Goal: Task Accomplishment & Management: Use online tool/utility

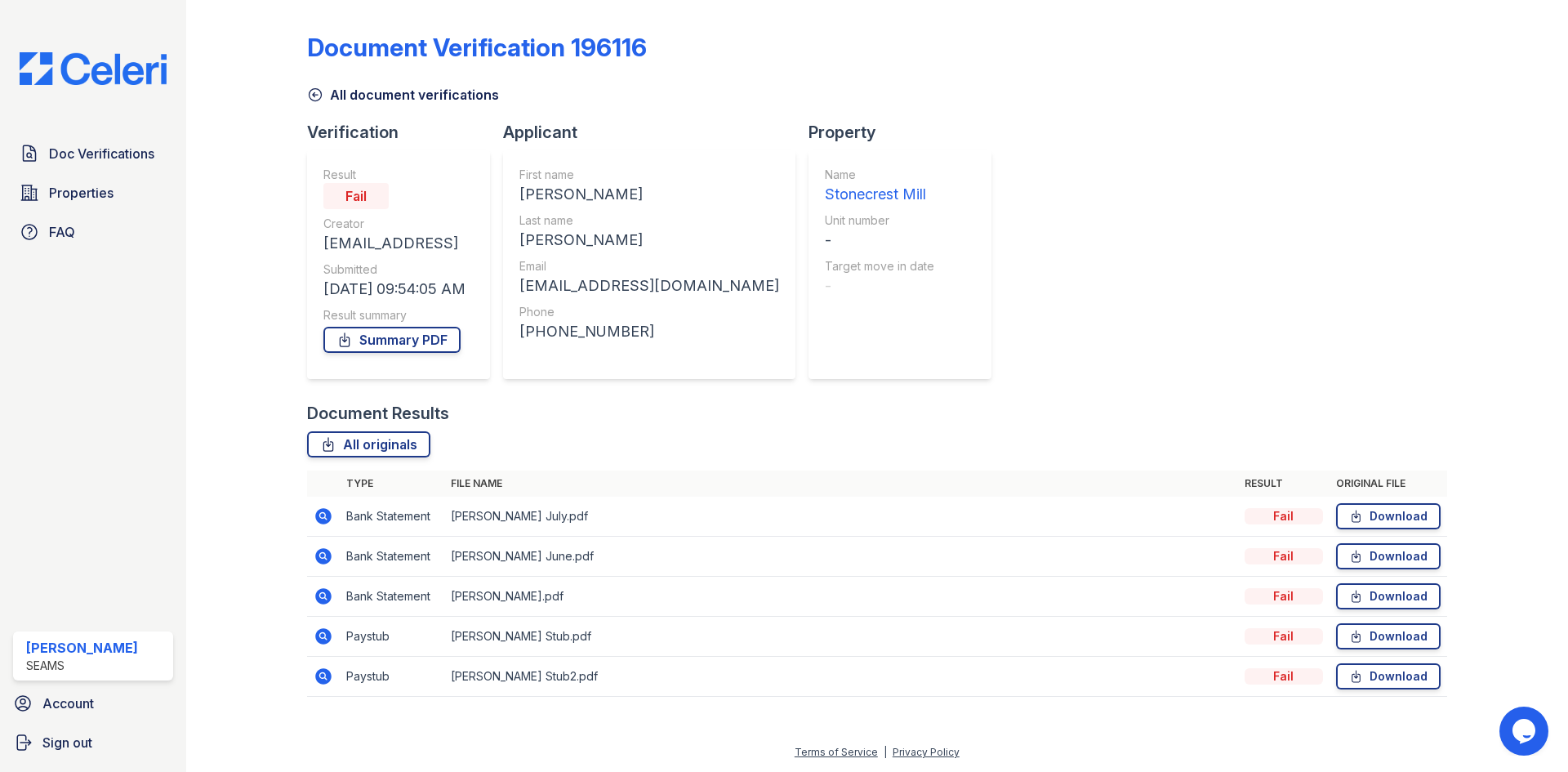
click at [332, 84] on div "All document verifications" at bounding box center [876, 90] width 1140 height 30
click at [323, 95] on link "All document verifications" at bounding box center [403, 94] width 192 height 19
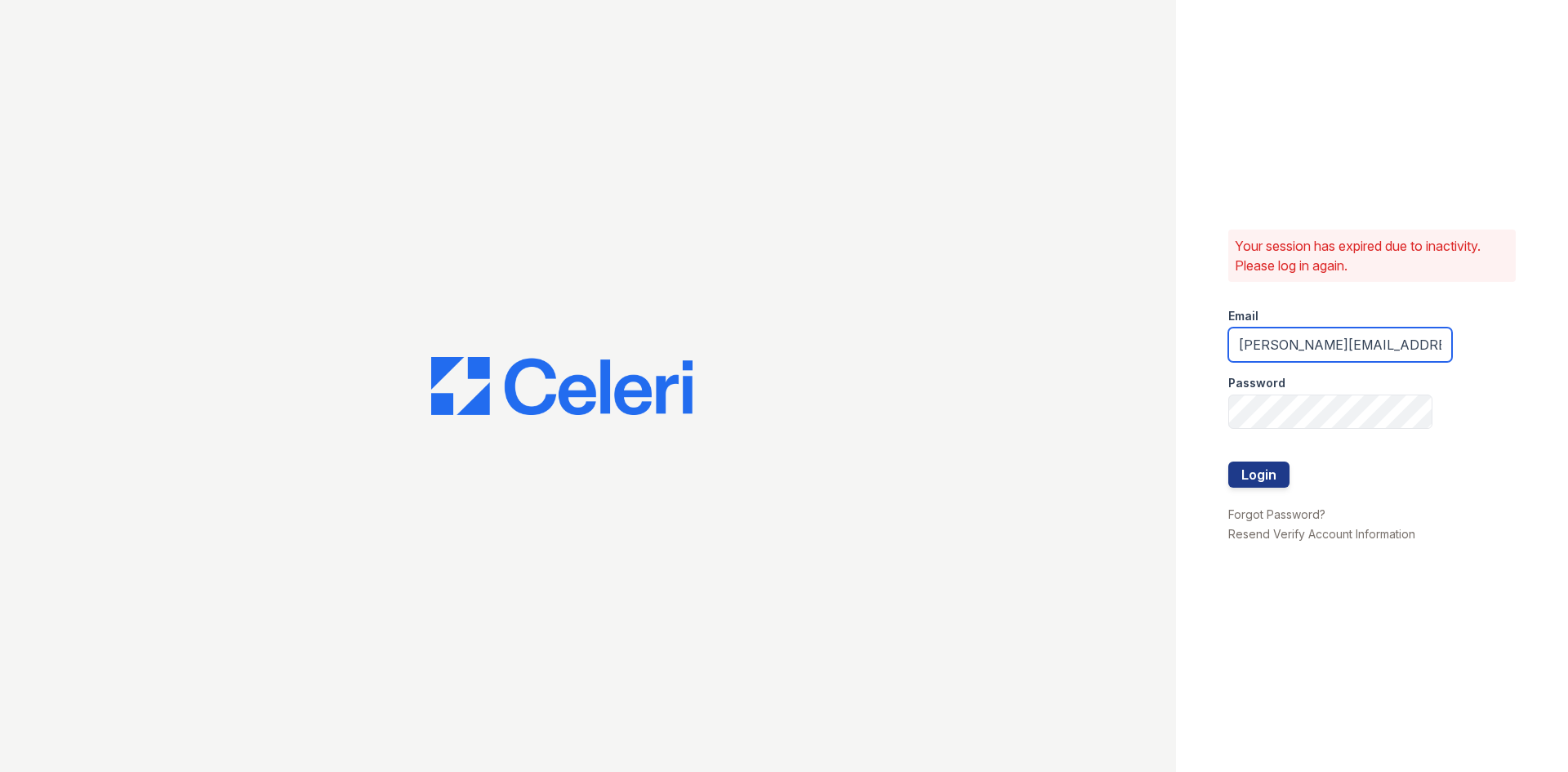
click at [1285, 344] on input "danielle.reid@seams.biz" at bounding box center [1340, 344] width 223 height 34
drag, startPoint x: 1310, startPoint y: 344, endPoint x: 1099, endPoint y: 345, distance: 211.0
click at [1099, 345] on div "Your session has expired due to inactivity. Please log in again. Email danielle…" at bounding box center [784, 386] width 1568 height 772
type input "shanel.stith@seams.biz"
click at [1228, 462] on button "Login" at bounding box center [1259, 475] width 61 height 26
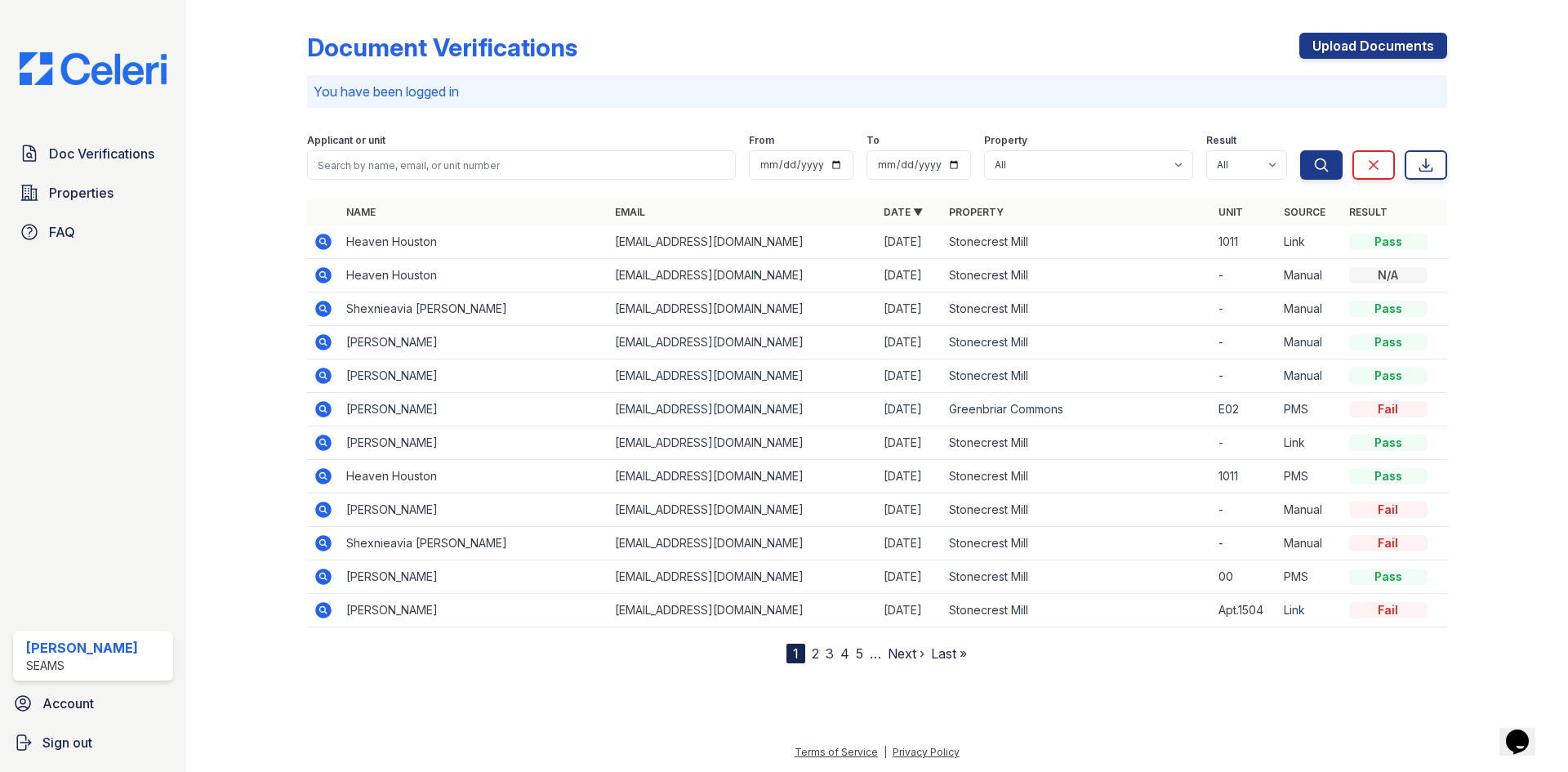
click at [324, 305] on icon at bounding box center [323, 308] width 17 height 17
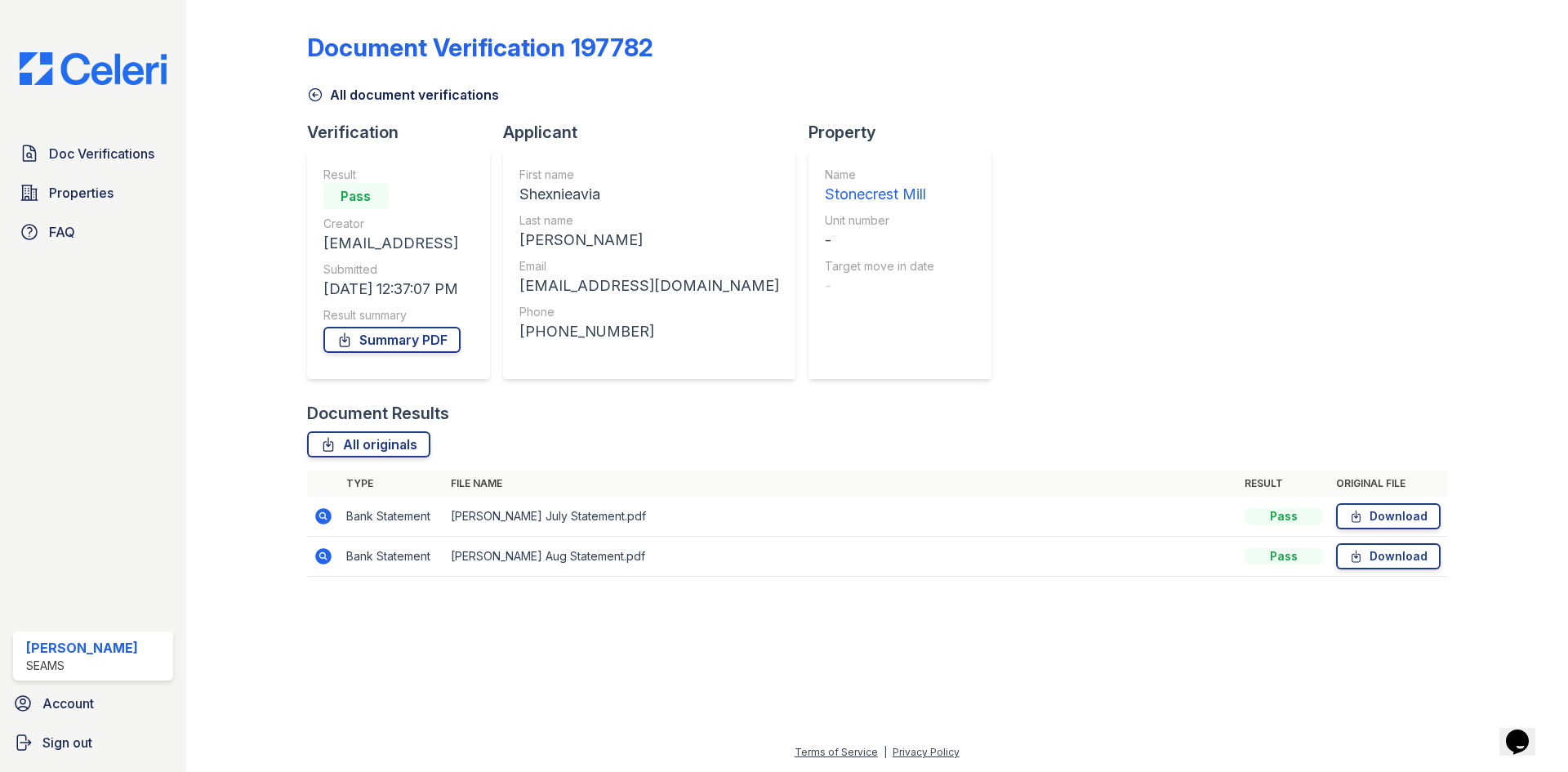
click at [319, 561] on icon at bounding box center [323, 556] width 17 height 17
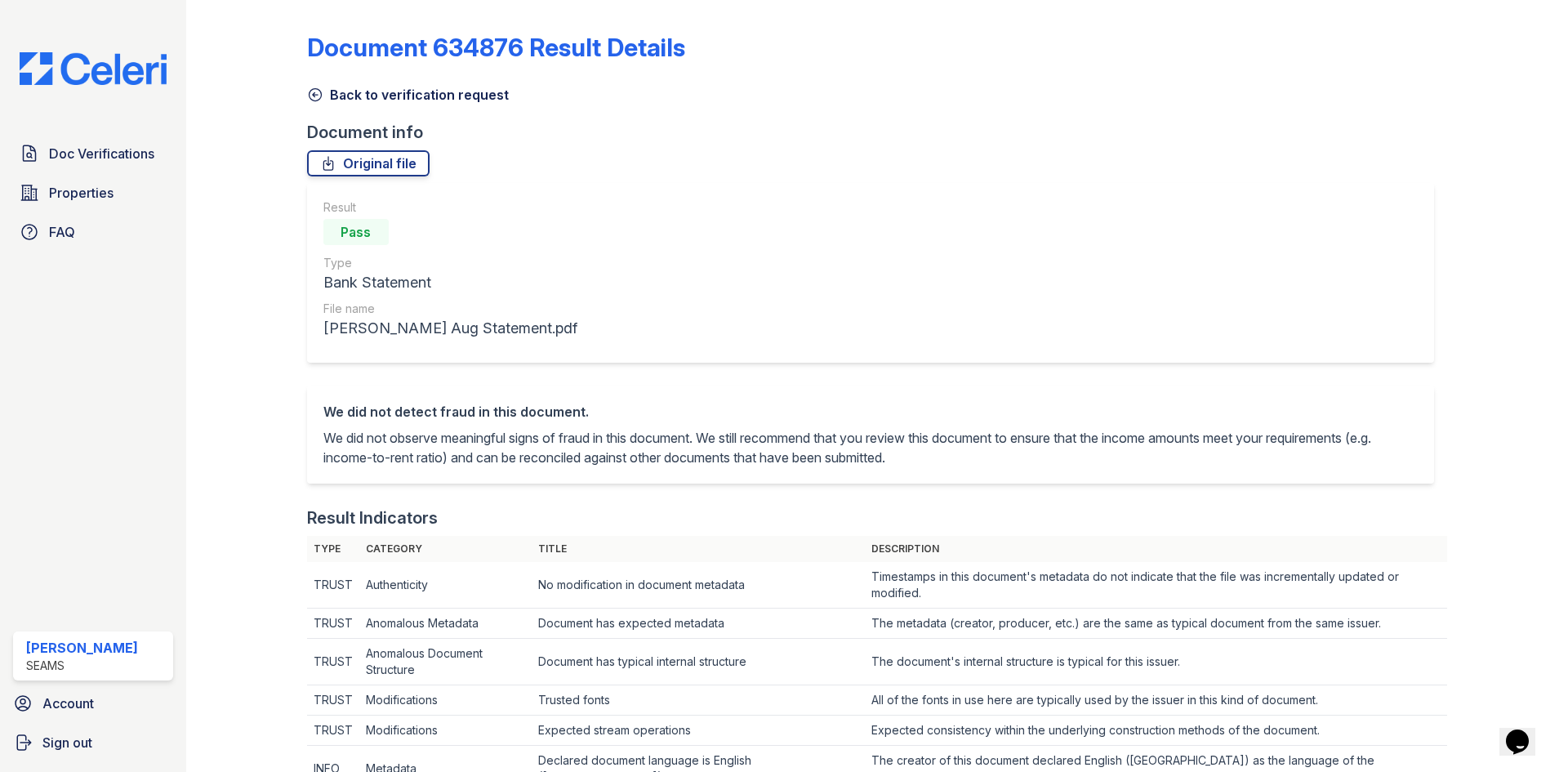
click at [324, 95] on link "Back to verification request" at bounding box center [407, 94] width 201 height 19
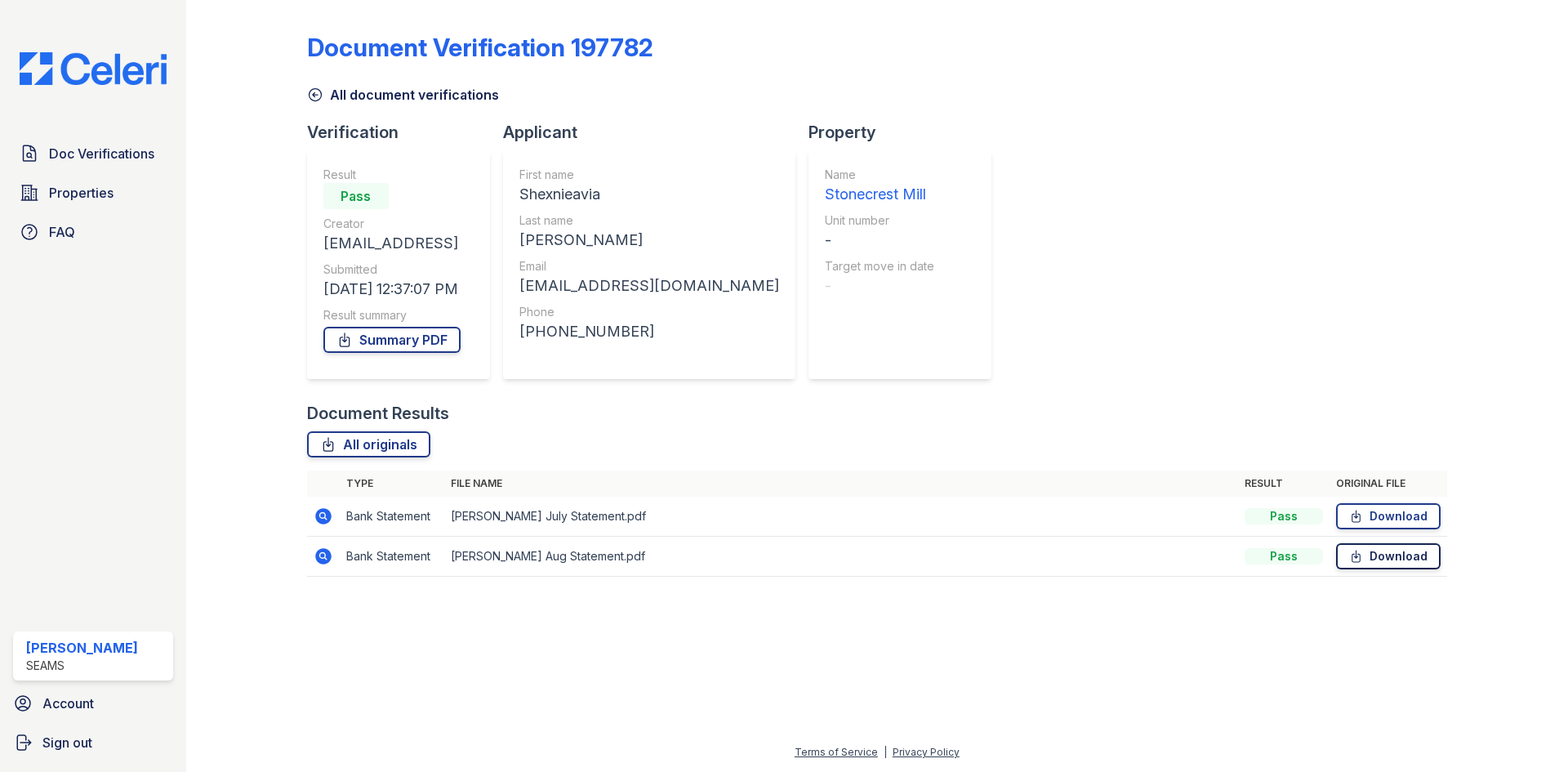
click at [1359, 555] on icon at bounding box center [1356, 556] width 14 height 17
click at [1381, 518] on link "Download" at bounding box center [1388, 516] width 104 height 26
